Goal: Information Seeking & Learning: Learn about a topic

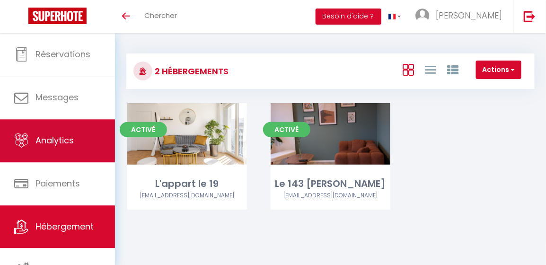
click at [72, 135] on span "Analytics" at bounding box center [55, 140] width 38 height 12
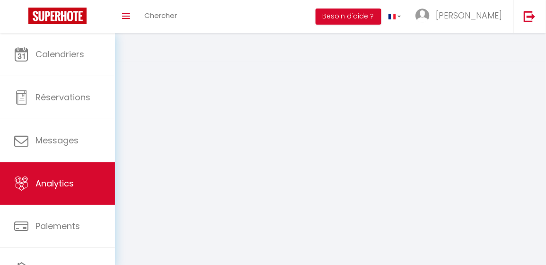
select select "2025"
select select "10"
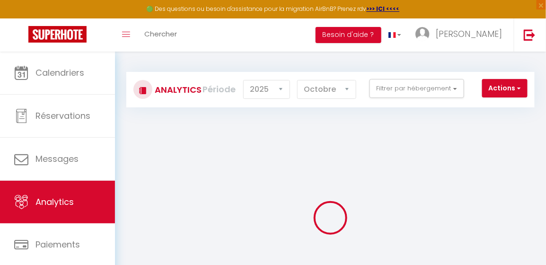
checkbox input "false"
checkbox 19 "false"
checkbox Blum "false"
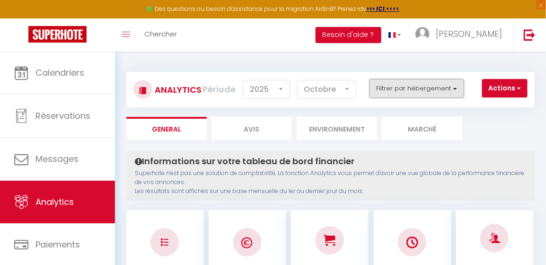
click at [410, 85] on button "Filtrer par hébergement" at bounding box center [417, 88] width 95 height 19
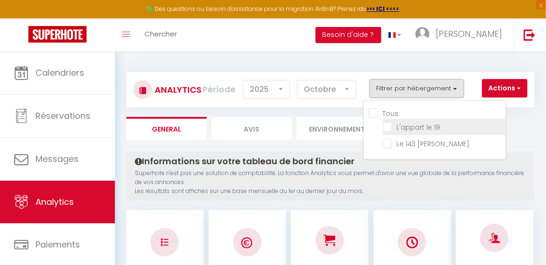
click at [391, 127] on 19 "checkbox" at bounding box center [444, 126] width 123 height 9
checkbox 19 "true"
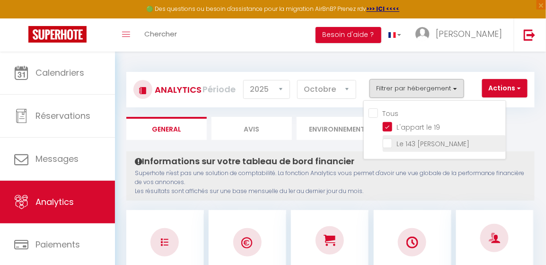
click at [388, 142] on Blum "checkbox" at bounding box center [444, 142] width 123 height 9
checkbox Blum "true"
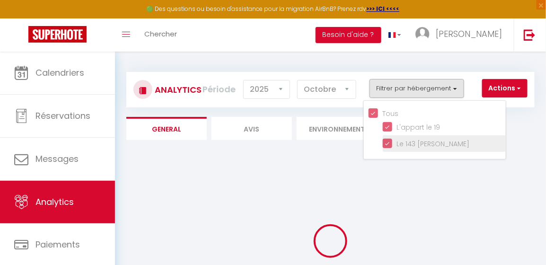
checkbox input "true"
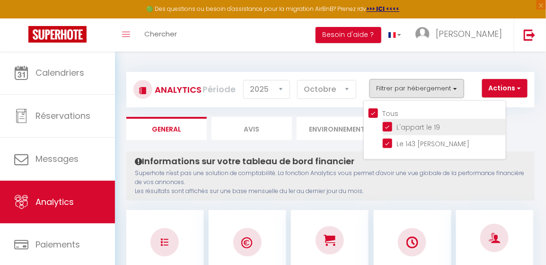
click at [391, 125] on 19 "checkbox" at bounding box center [444, 126] width 123 height 9
checkbox 19 "false"
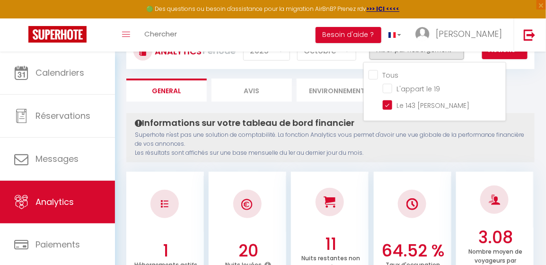
scroll to position [17, 0]
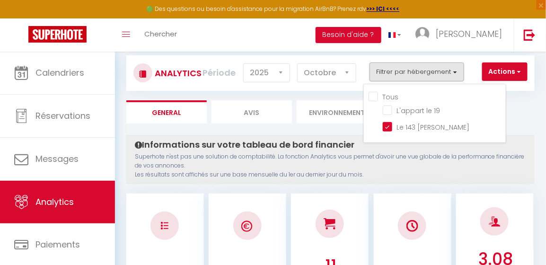
click at [376, 98] on input "Tous" at bounding box center [437, 95] width 137 height 9
checkbox input "true"
checkbox 19 "true"
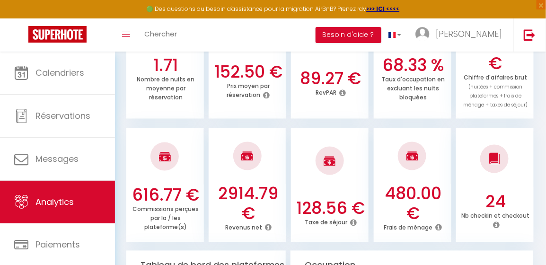
scroll to position [356, 0]
